Goal: Navigation & Orientation: Go to known website

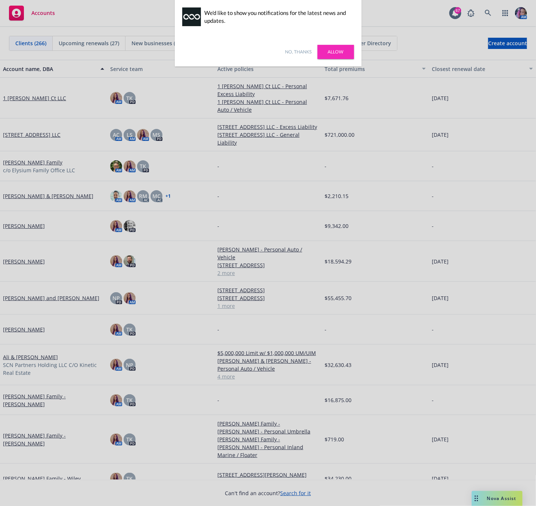
click at [336, 52] on link "Allow" at bounding box center [336, 52] width 37 height 14
